Goal: Information Seeking & Learning: Learn about a topic

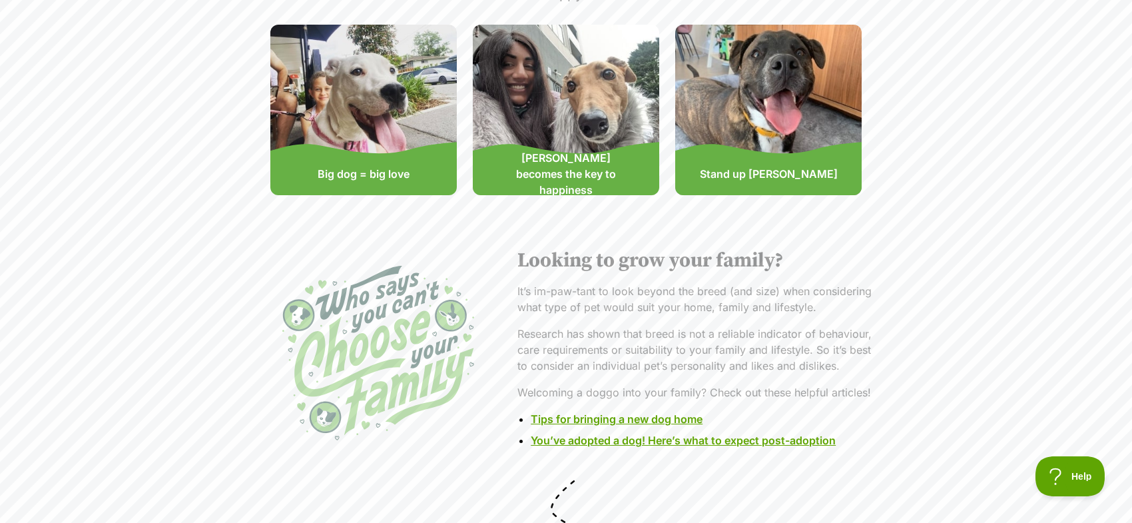
scroll to position [2519, 0]
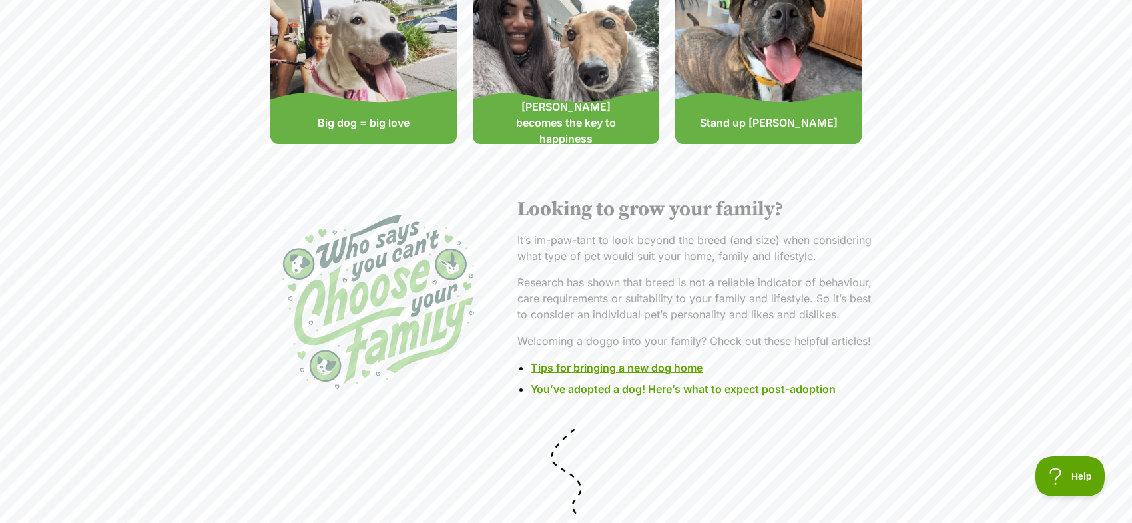
drag, startPoint x: 519, startPoint y: 173, endPoint x: 883, endPoint y: 284, distance: 380.7
click at [725, 236] on div "Looking to grow your family? It’s im-paw-tant to look beyond the breed (and siz…" at bounding box center [694, 302] width 355 height 210
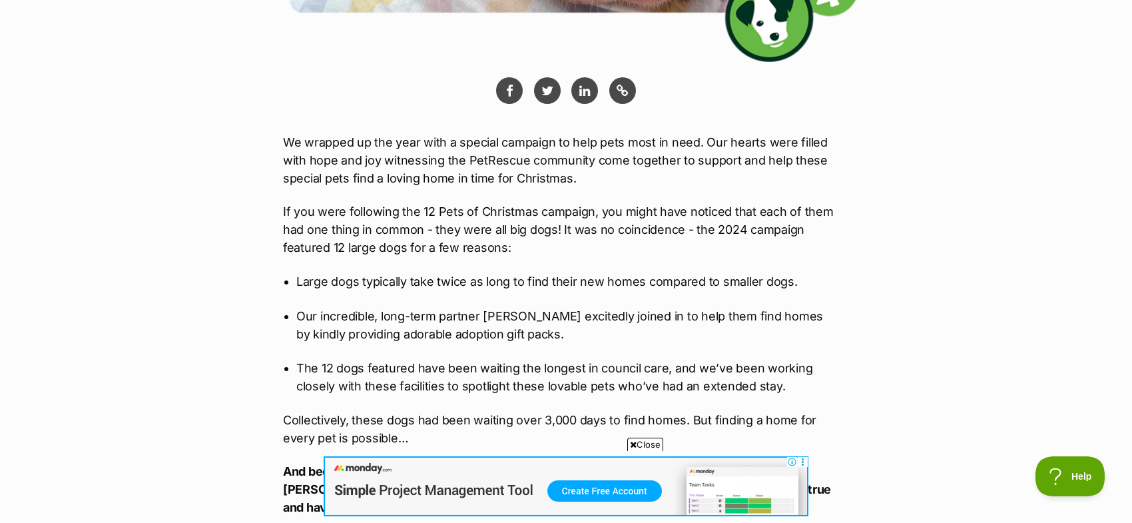
scroll to position [735, 0]
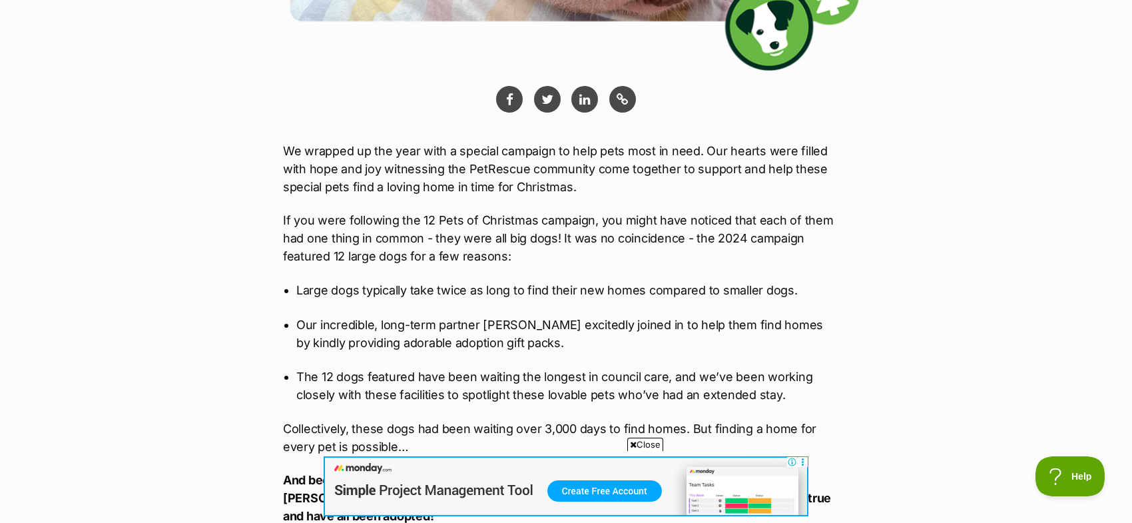
drag, startPoint x: 381, startPoint y: 302, endPoint x: 265, endPoint y: 152, distance: 190.0
copy div "Lo ipsumdo si ame cons adip e seddoei temporin ut labo etdo magn al enim. Adm v…"
